Goal: Task Accomplishment & Management: Use online tool/utility

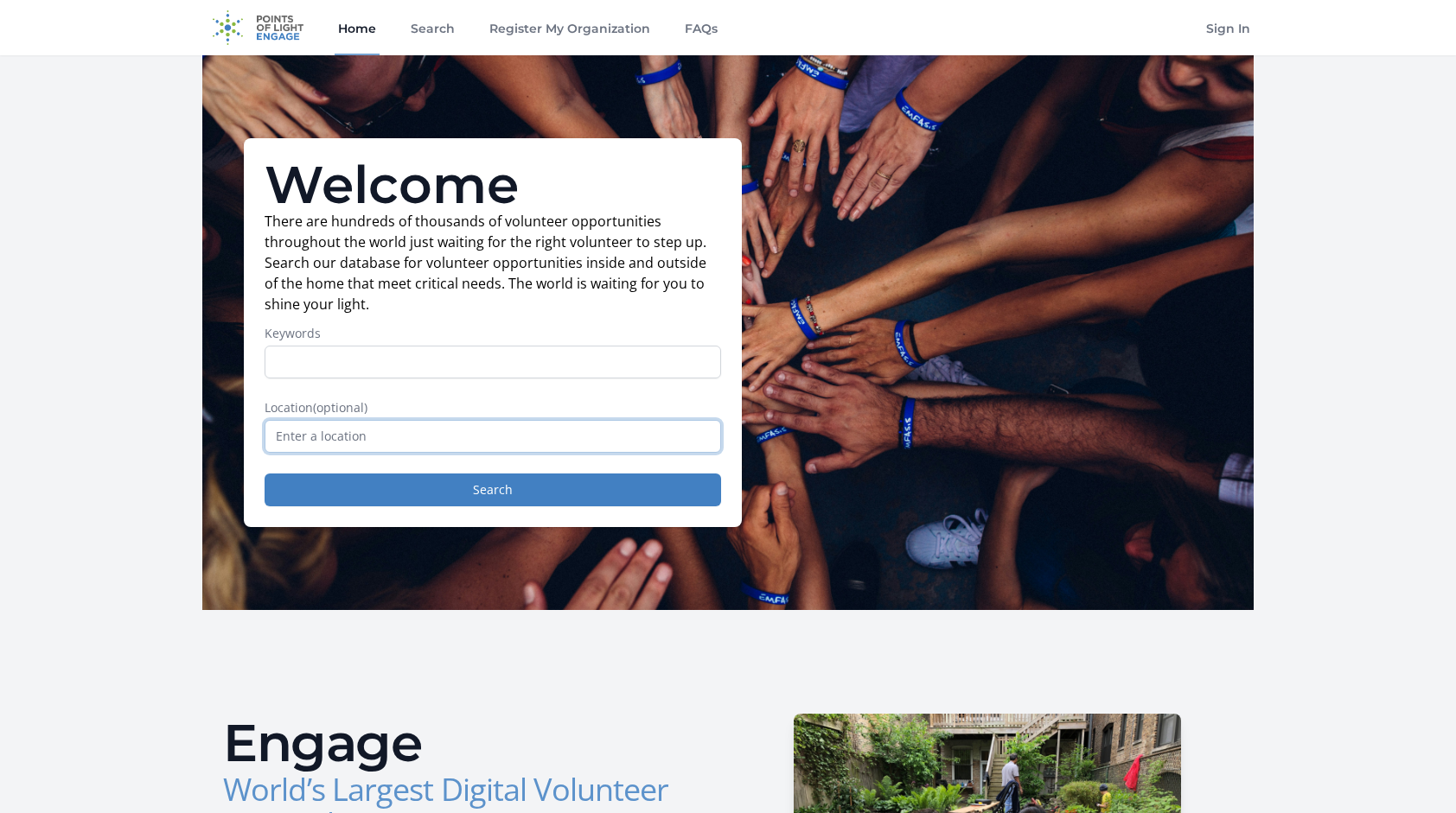
click at [614, 432] on input "text" at bounding box center [493, 437] width 456 height 33
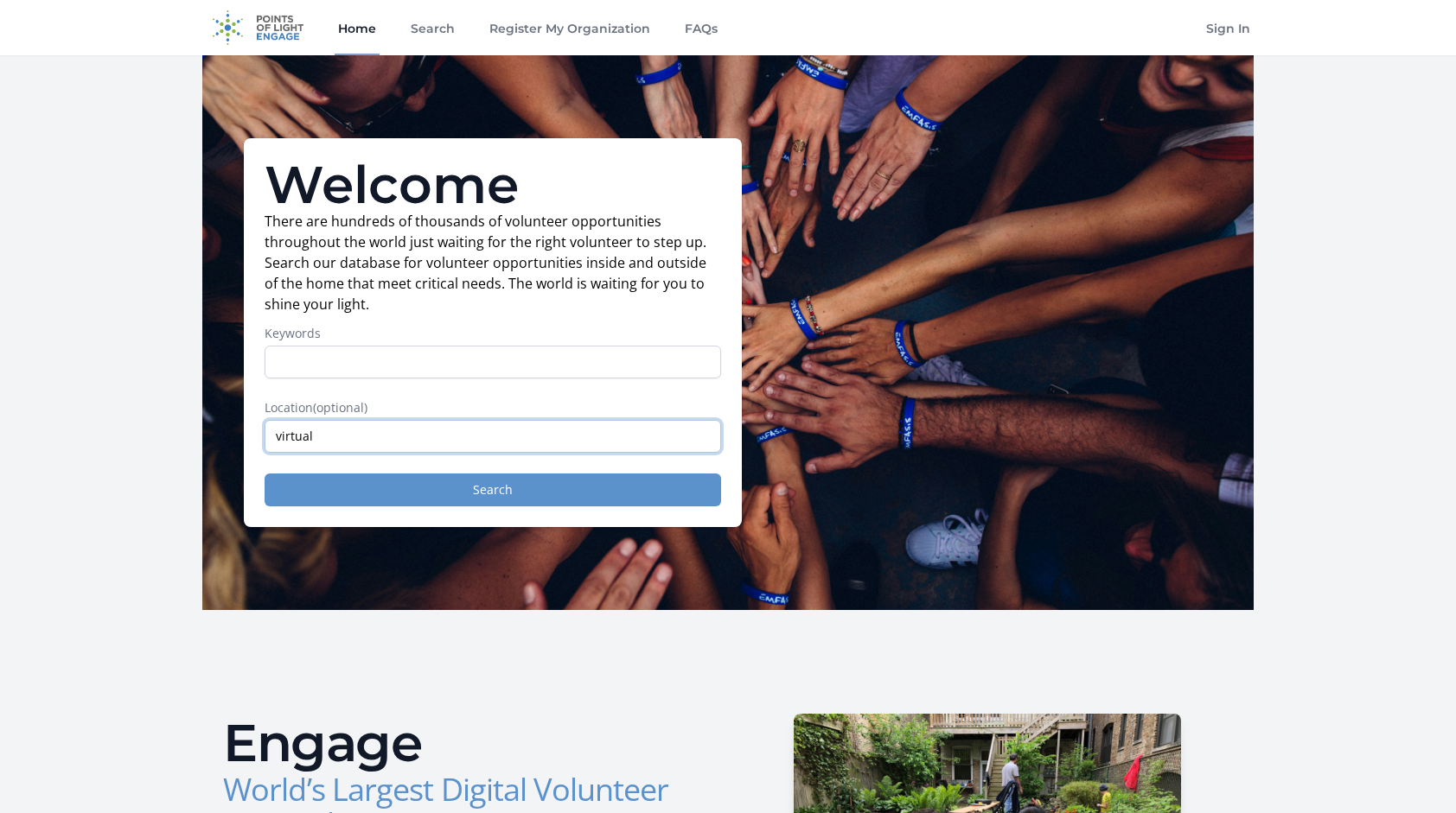
type input "virtual"
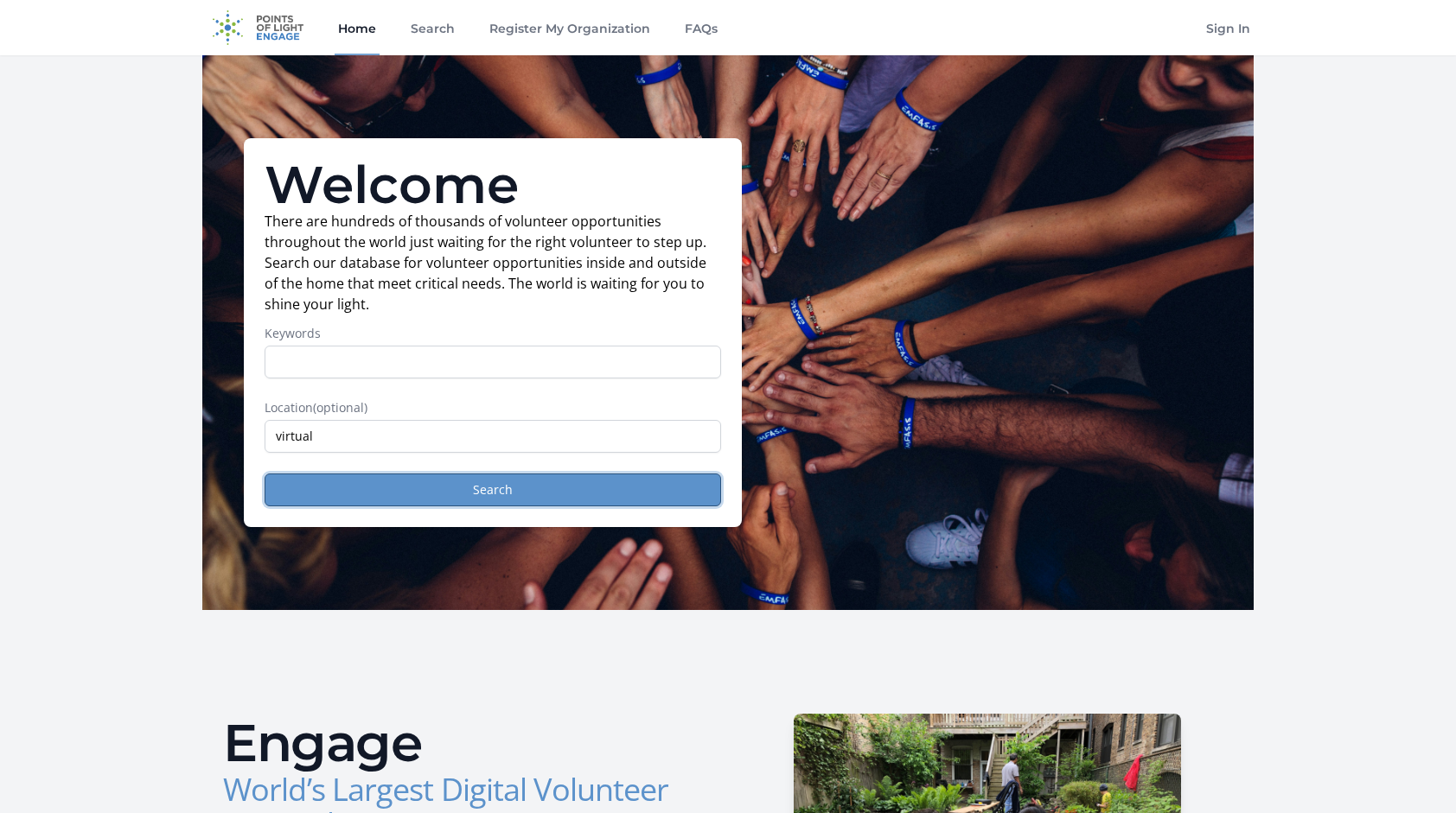
click at [580, 499] on button "Search" at bounding box center [493, 490] width 456 height 33
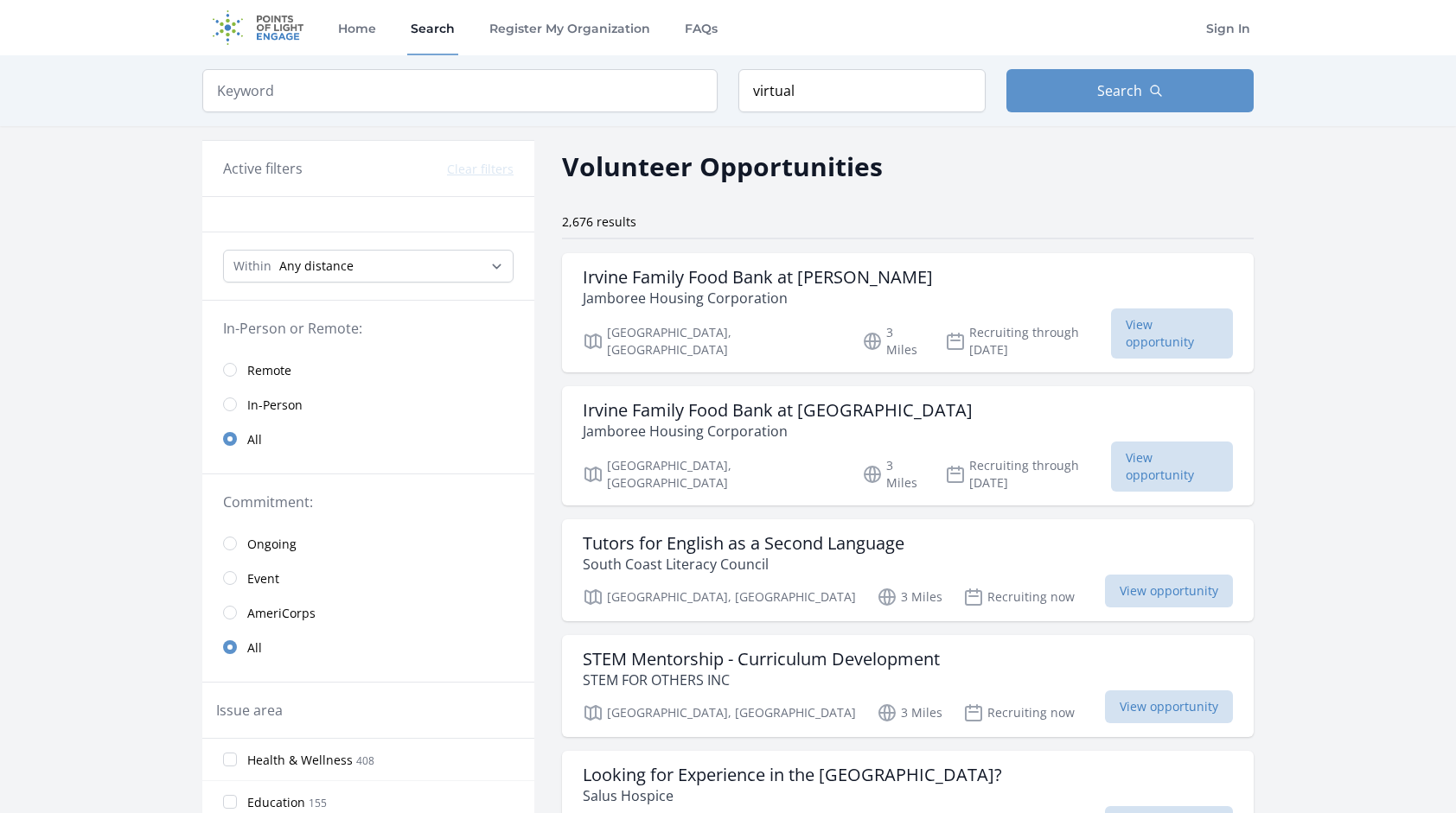
click at [280, 365] on span "Remote" at bounding box center [269, 371] width 44 height 17
